Goal: Information Seeking & Learning: Learn about a topic

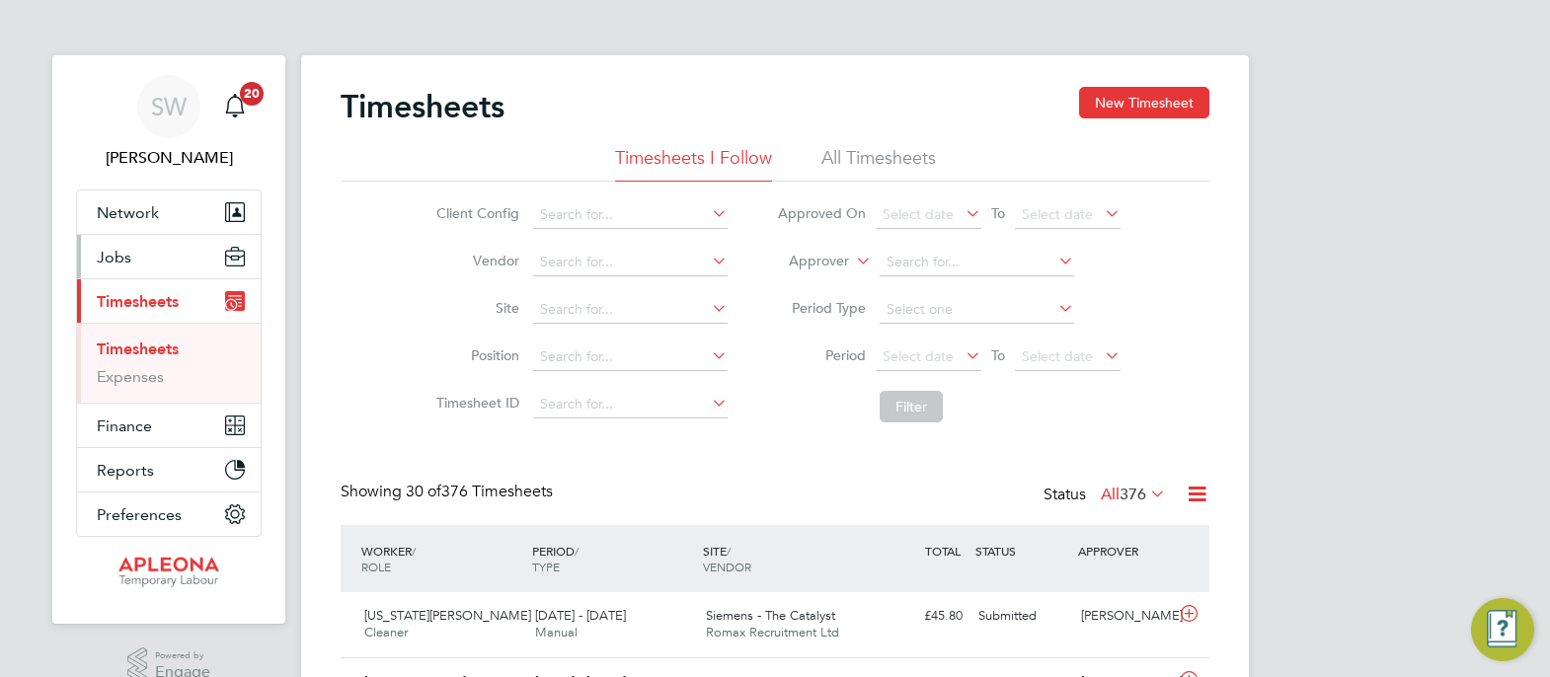
click at [109, 253] on span "Jobs" at bounding box center [114, 257] width 35 height 19
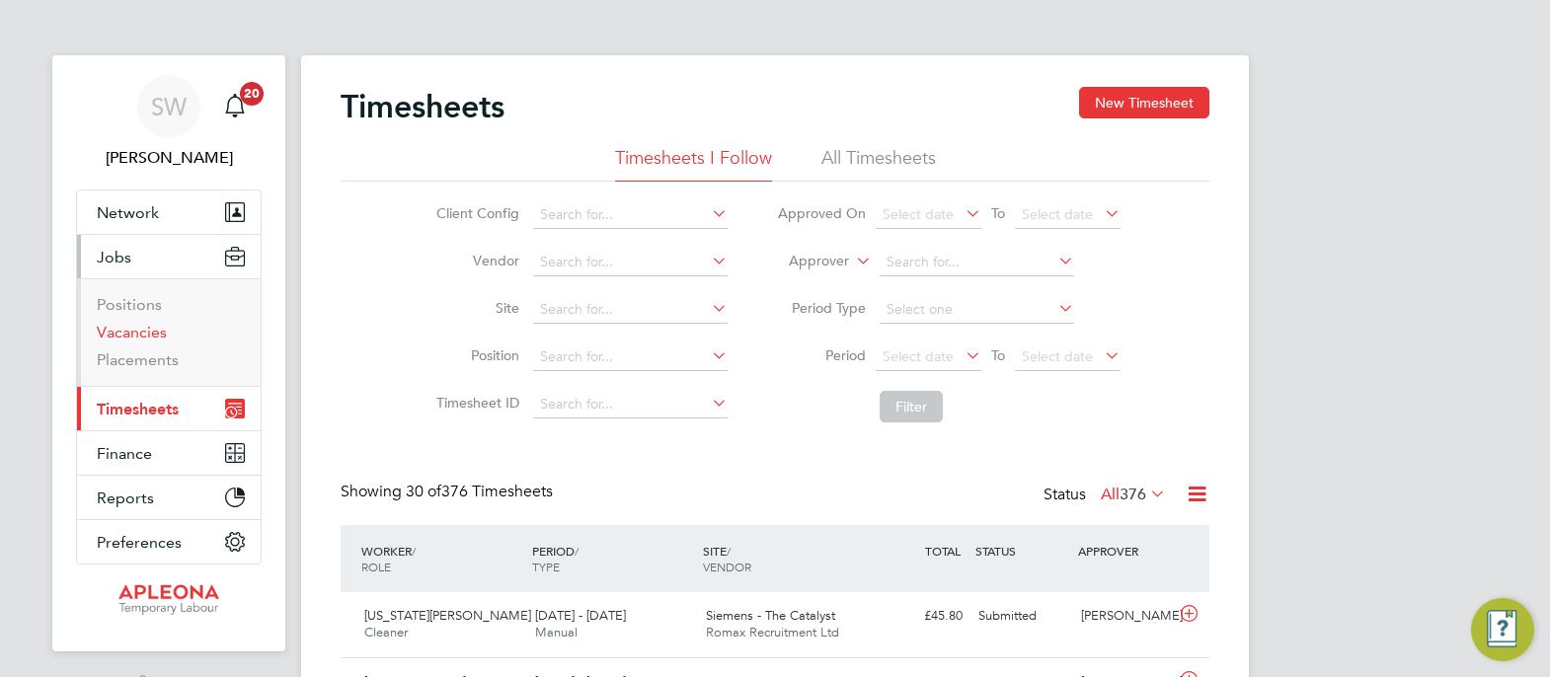
click at [123, 327] on link "Vacancies" at bounding box center [132, 332] width 70 height 19
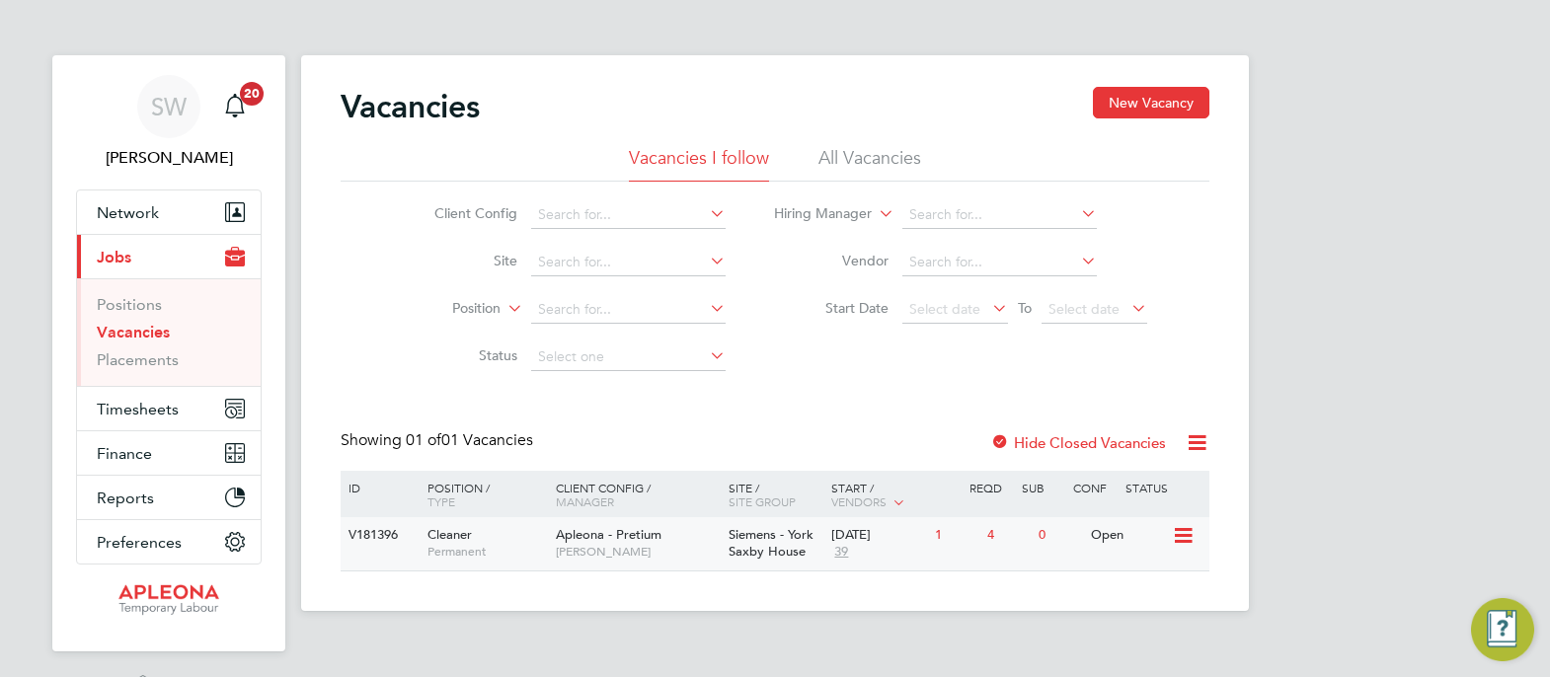
click at [785, 539] on span "Siemens - York Saxby House" at bounding box center [770, 543] width 85 height 34
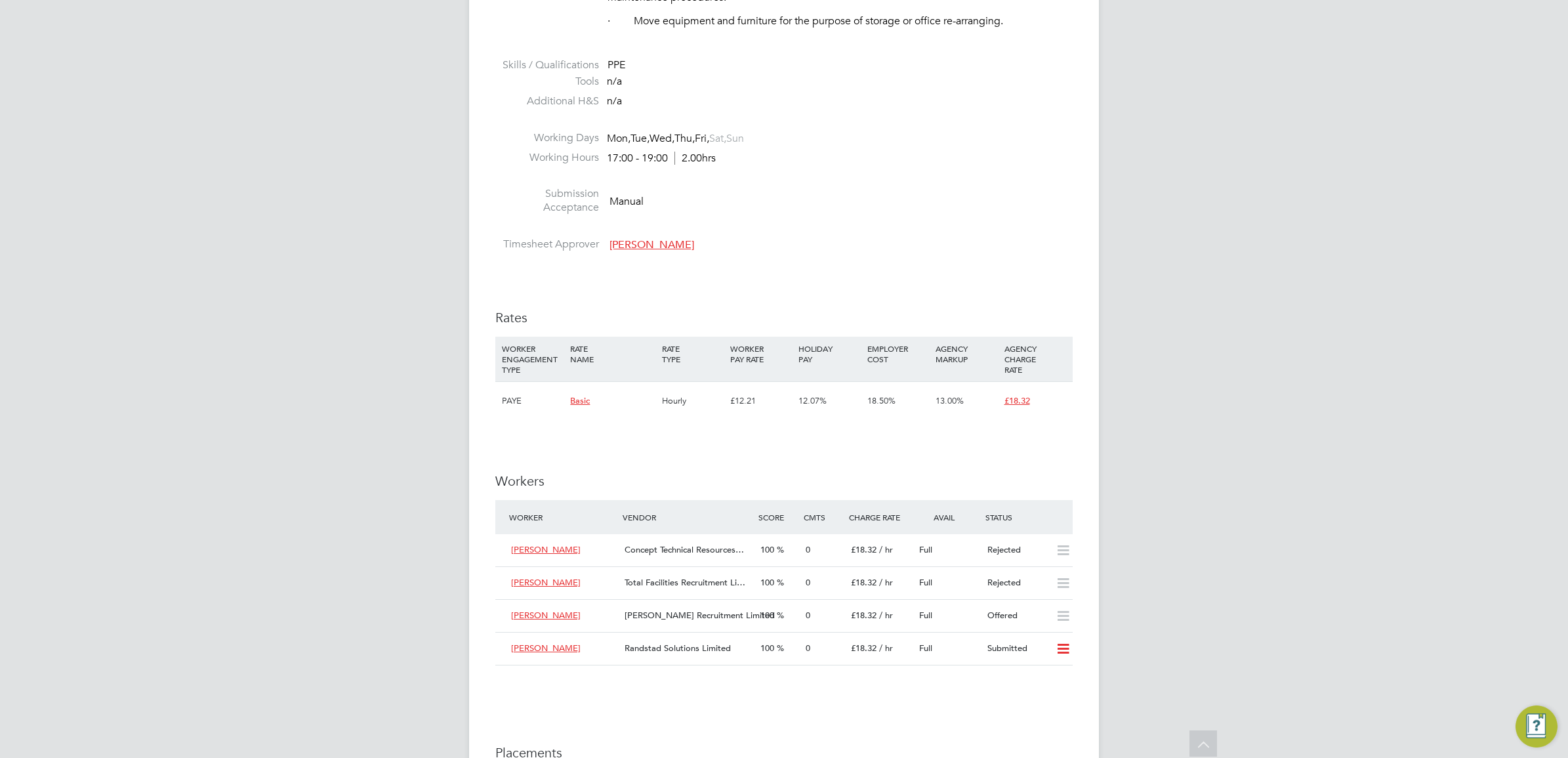
scroll to position [902, 0]
